Goal: Go to known website: Access a specific website the user already knows

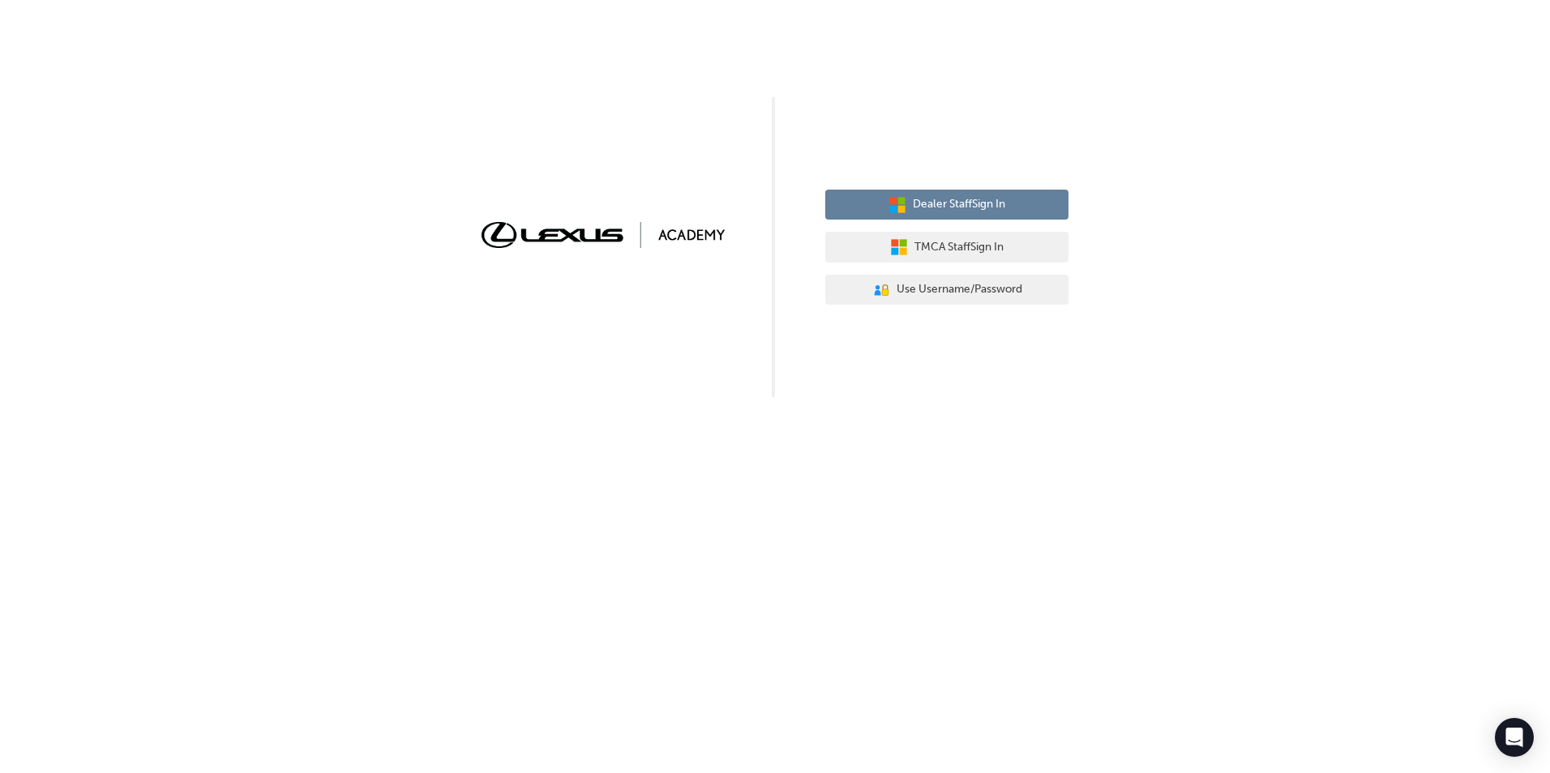
click at [990, 212] on span "Dealer Staff Sign In" at bounding box center [959, 204] width 92 height 19
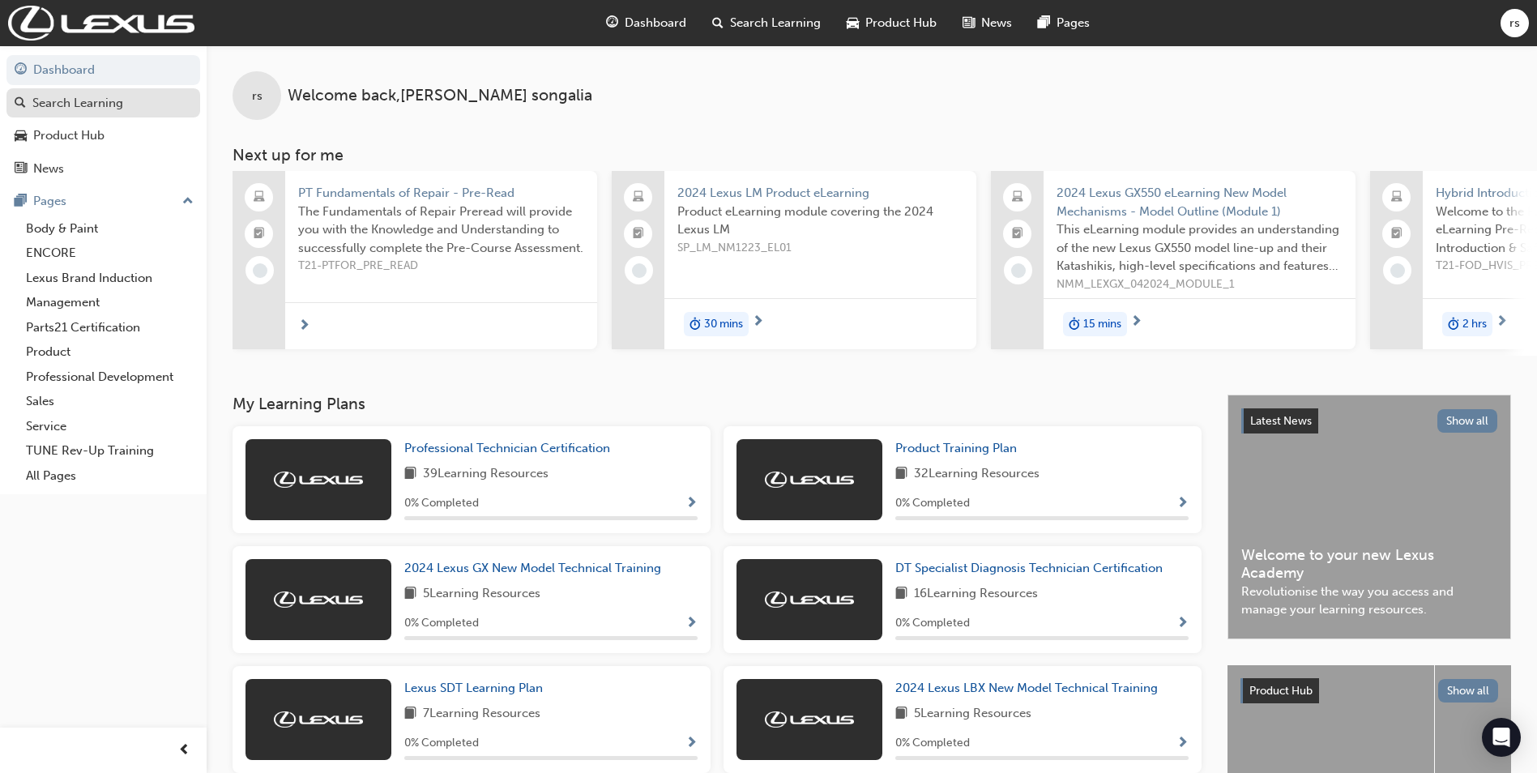
click at [105, 100] on div "Search Learning" at bounding box center [77, 103] width 91 height 19
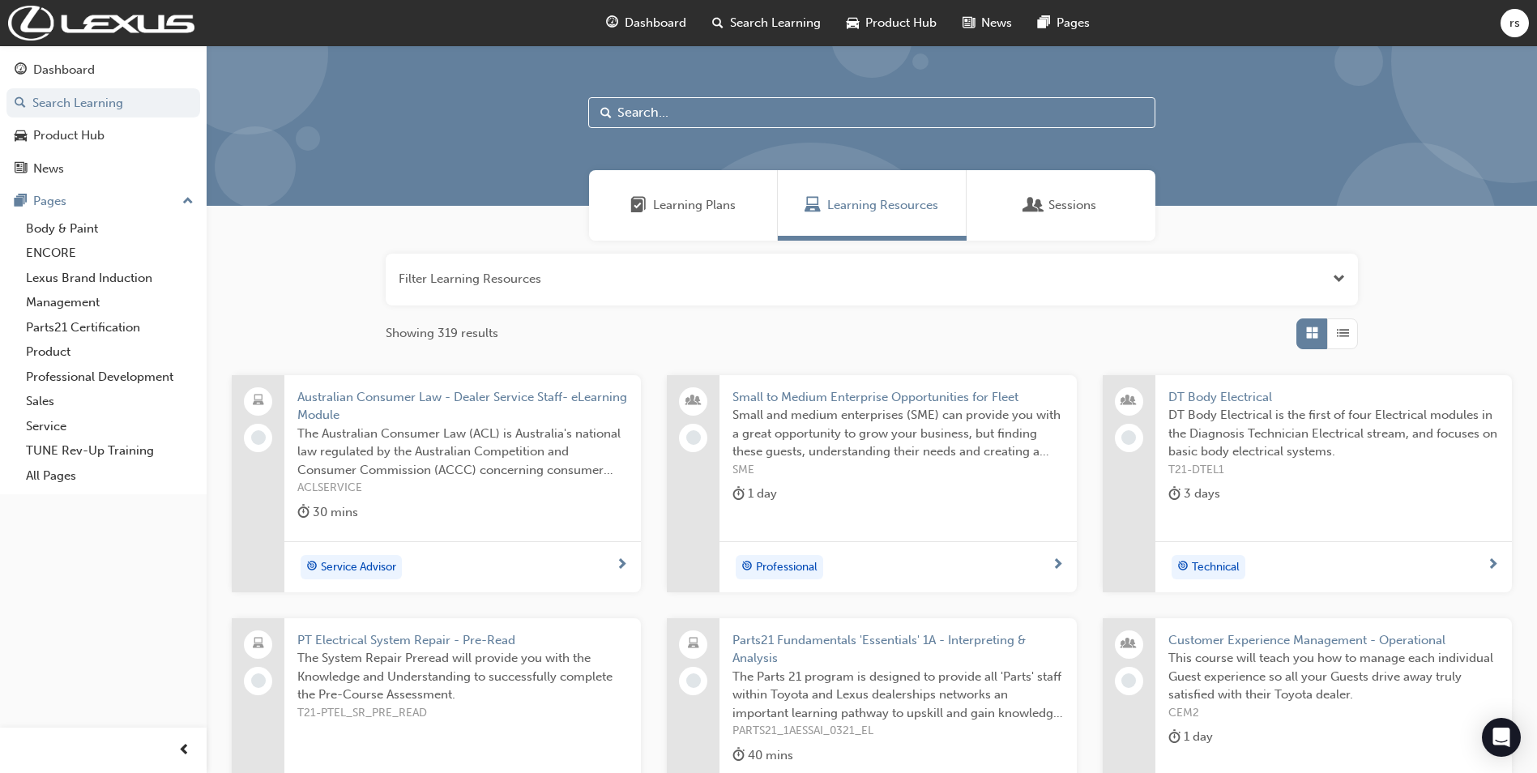
click at [689, 113] on input "text" at bounding box center [871, 112] width 567 height 31
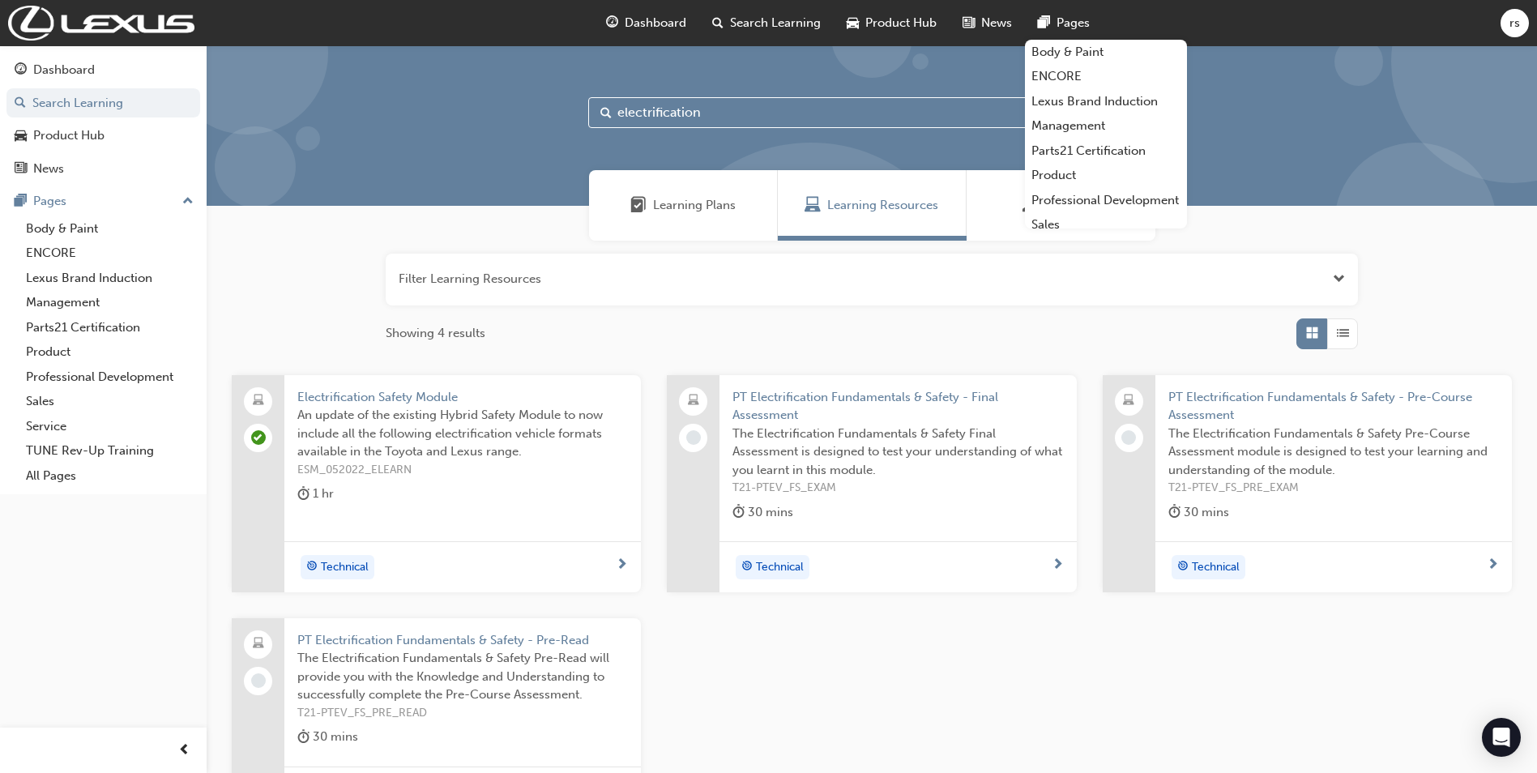
type input "electrification"
click at [1516, 24] on span "rs" at bounding box center [1515, 23] width 11 height 19
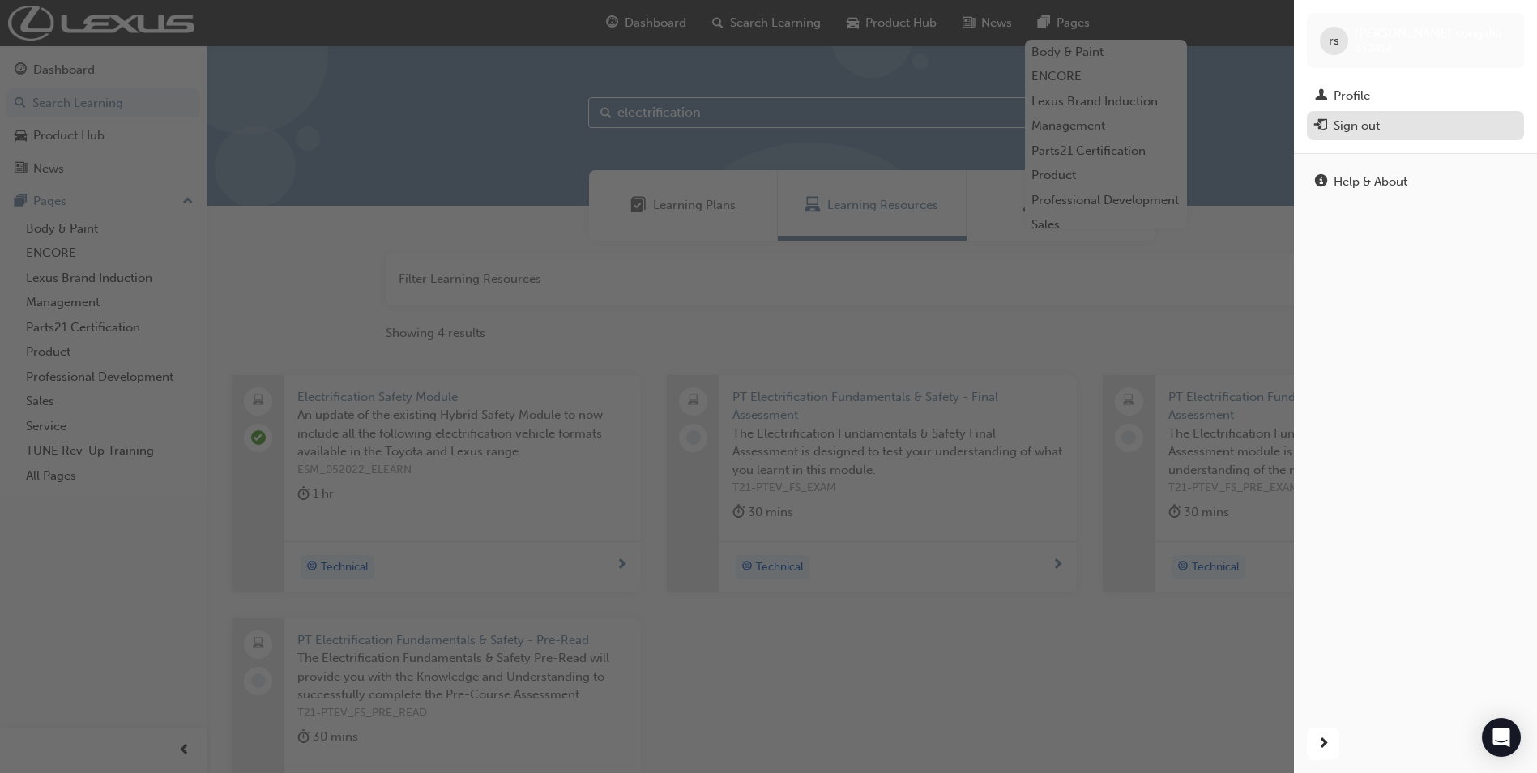
click at [1379, 122] on div "Sign out" at bounding box center [1357, 126] width 46 height 19
